Goal: Information Seeking & Learning: Check status

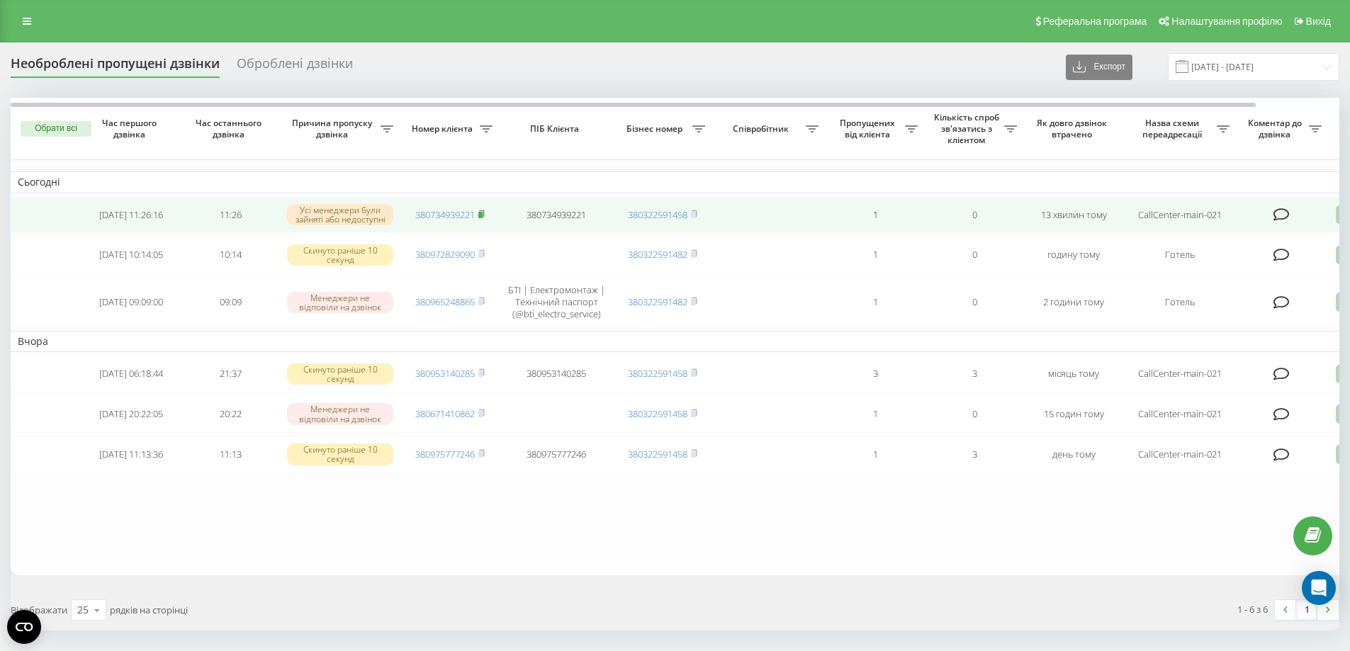
click at [482, 215] on rect at bounding box center [480, 215] width 4 height 6
click at [482, 213] on rect at bounding box center [480, 215] width 4 height 6
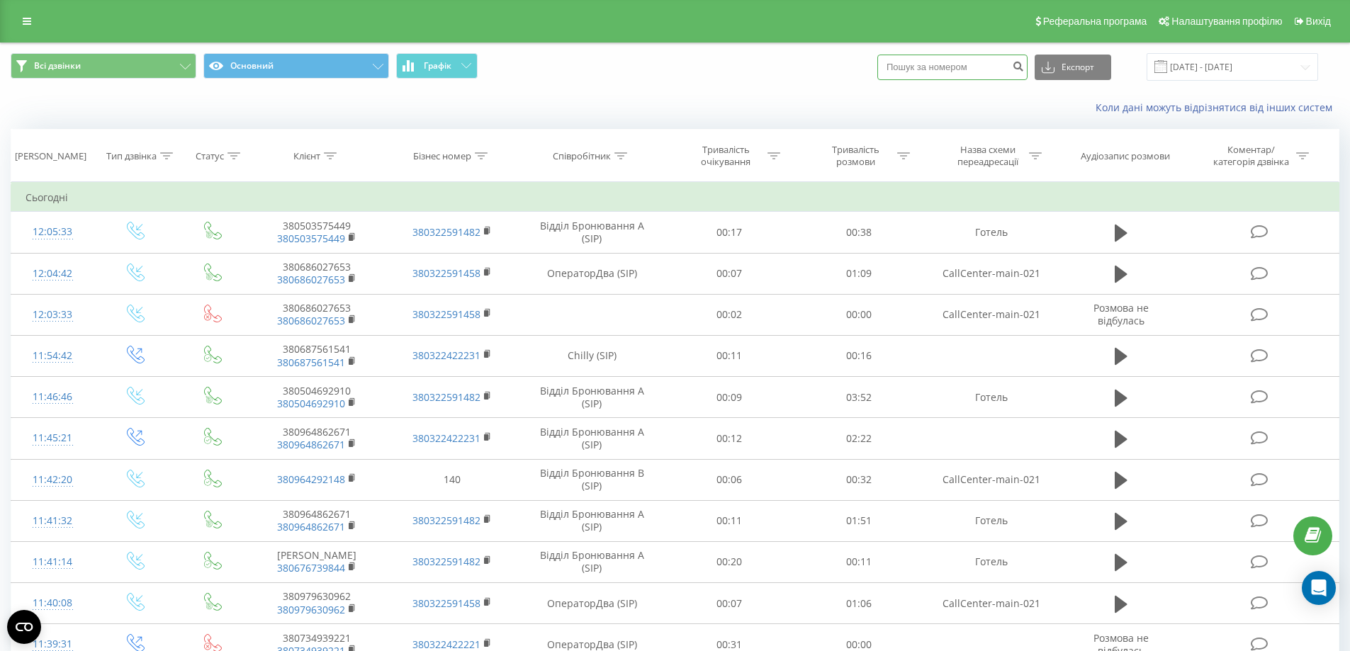
click at [968, 56] on input at bounding box center [952, 68] width 150 height 26
paste input "380686027653"
type input "380686027653"
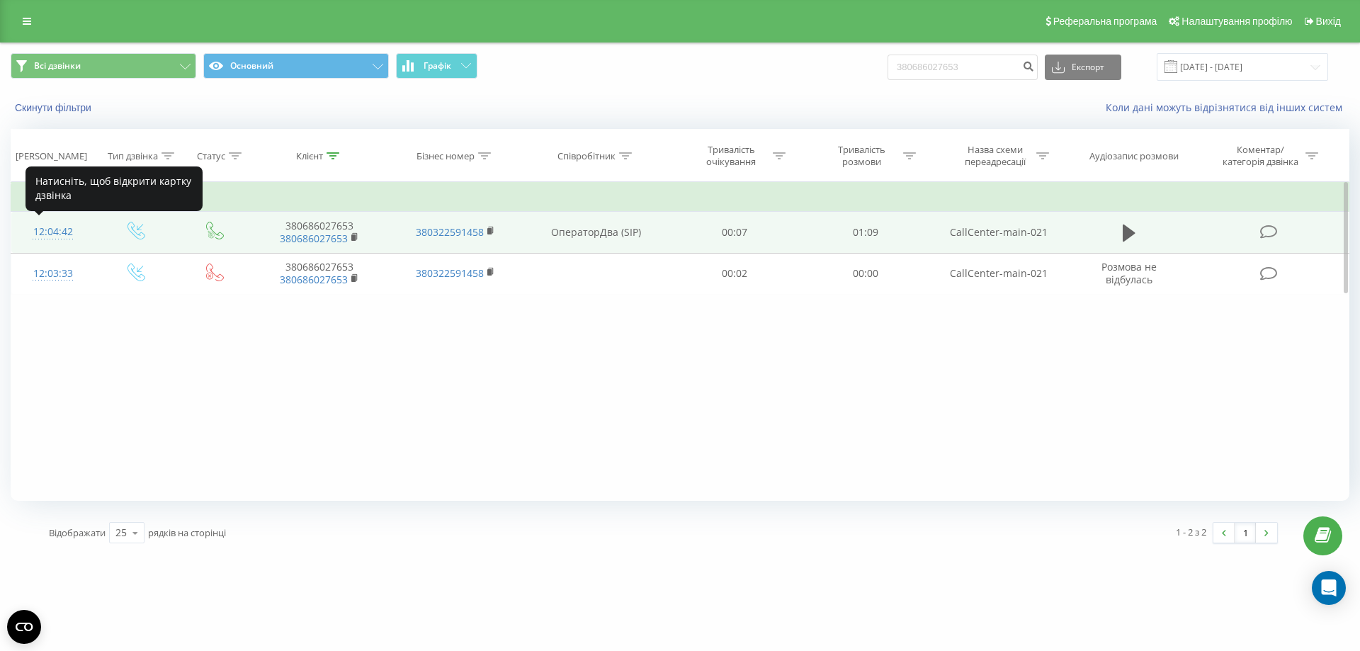
click at [50, 235] on div "12:04:42" at bounding box center [53, 232] width 55 height 28
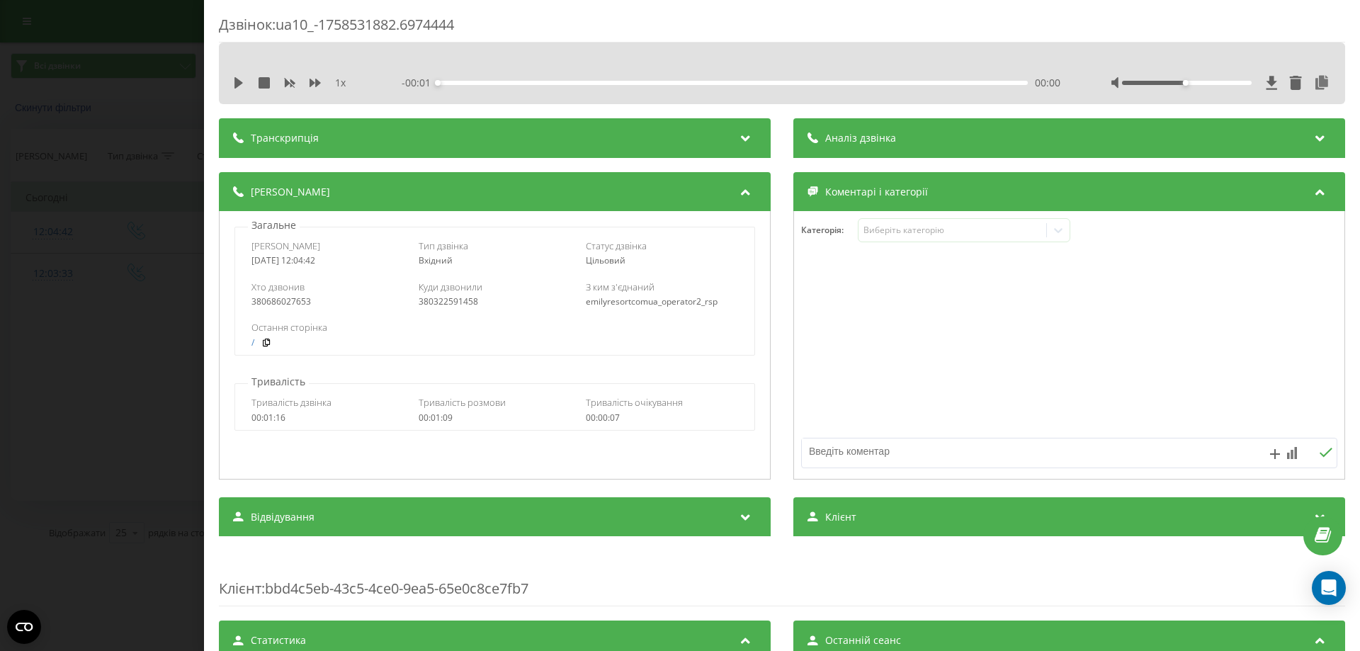
scroll to position [400, 0]
